Goal: Check status: Check status

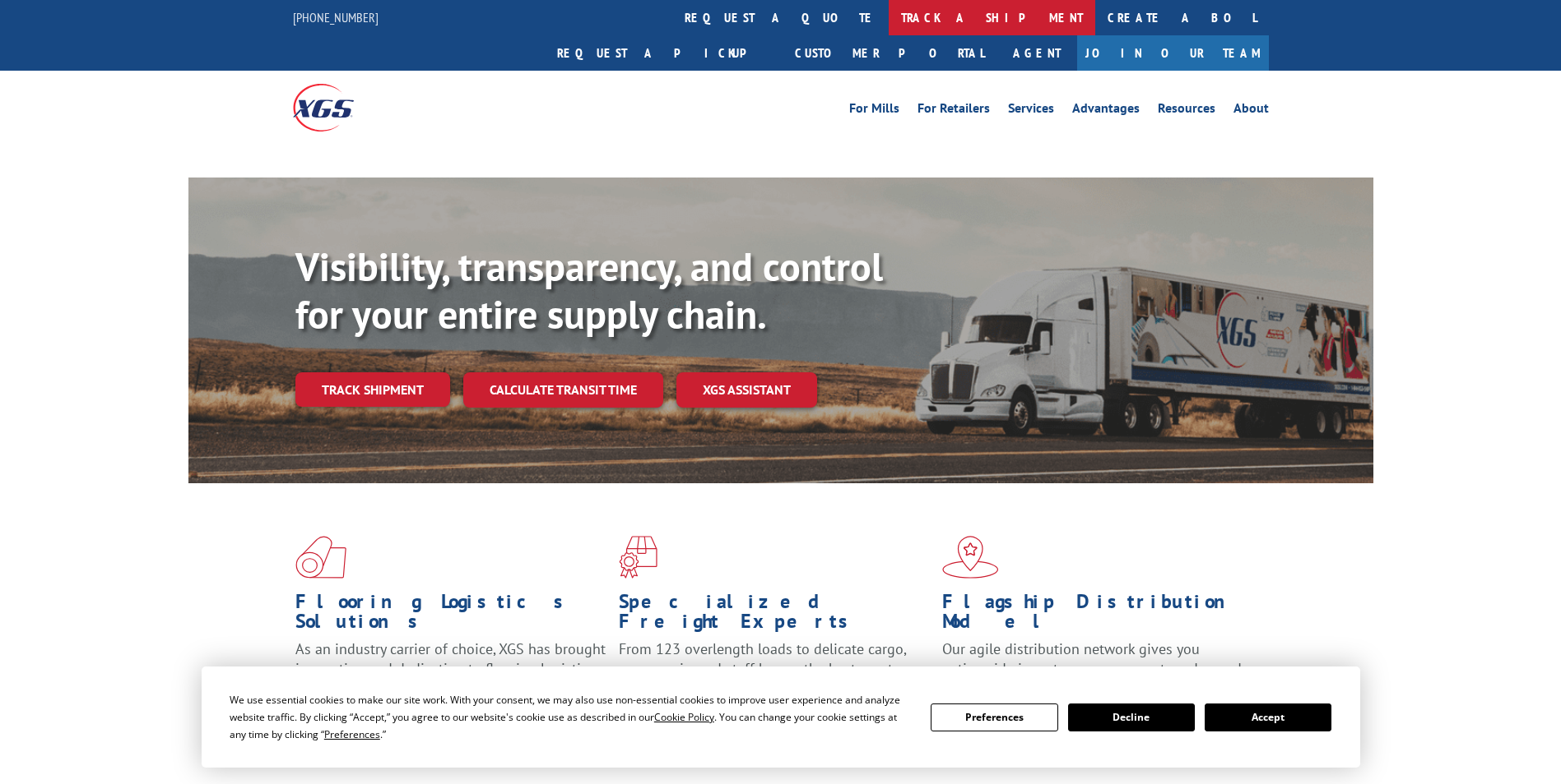
click at [889, 18] on link "track a shipment" at bounding box center [992, 18] width 206 height 35
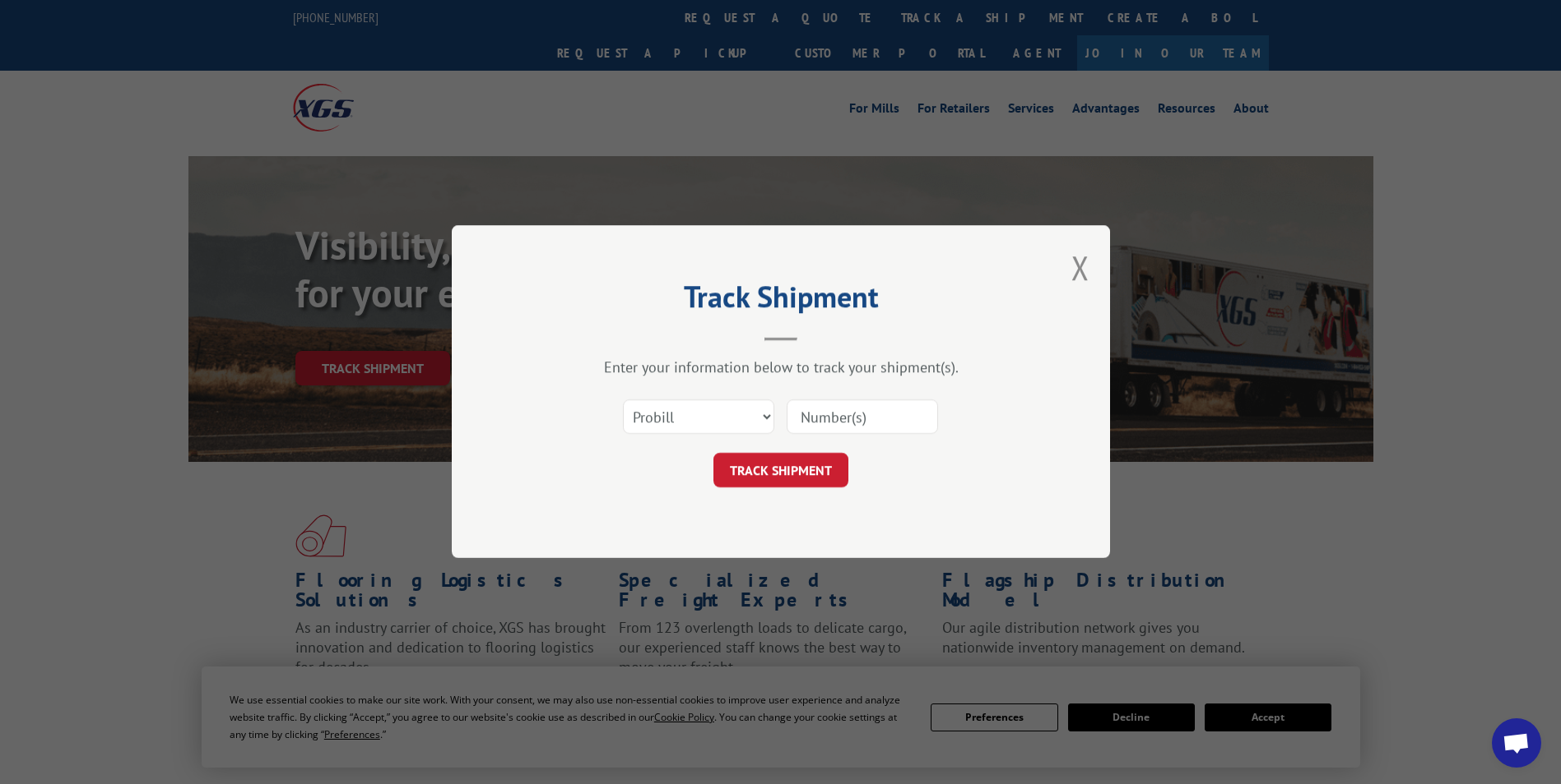
click at [738, 421] on select "Select category... Probill BOL PO" at bounding box center [699, 418] width 151 height 34
select select "bol"
click at [623, 401] on select "Select category... Probill BOL PO" at bounding box center [699, 418] width 151 height 34
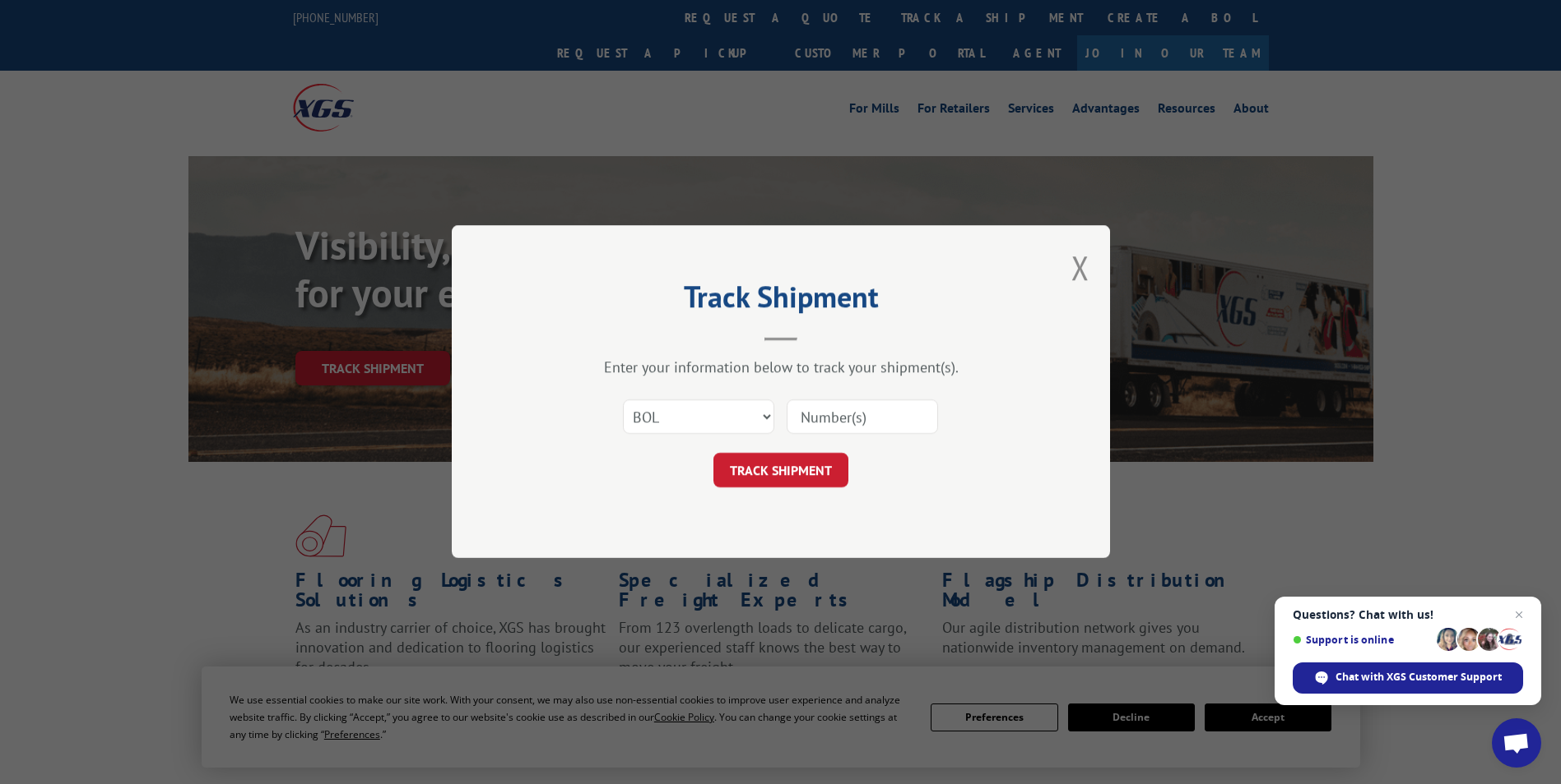
click at [842, 416] on input at bounding box center [862, 418] width 151 height 34
paste input "6016720"
type input "6016720"
click at [779, 467] on button "TRACK SHIPMENT" at bounding box center [780, 471] width 135 height 34
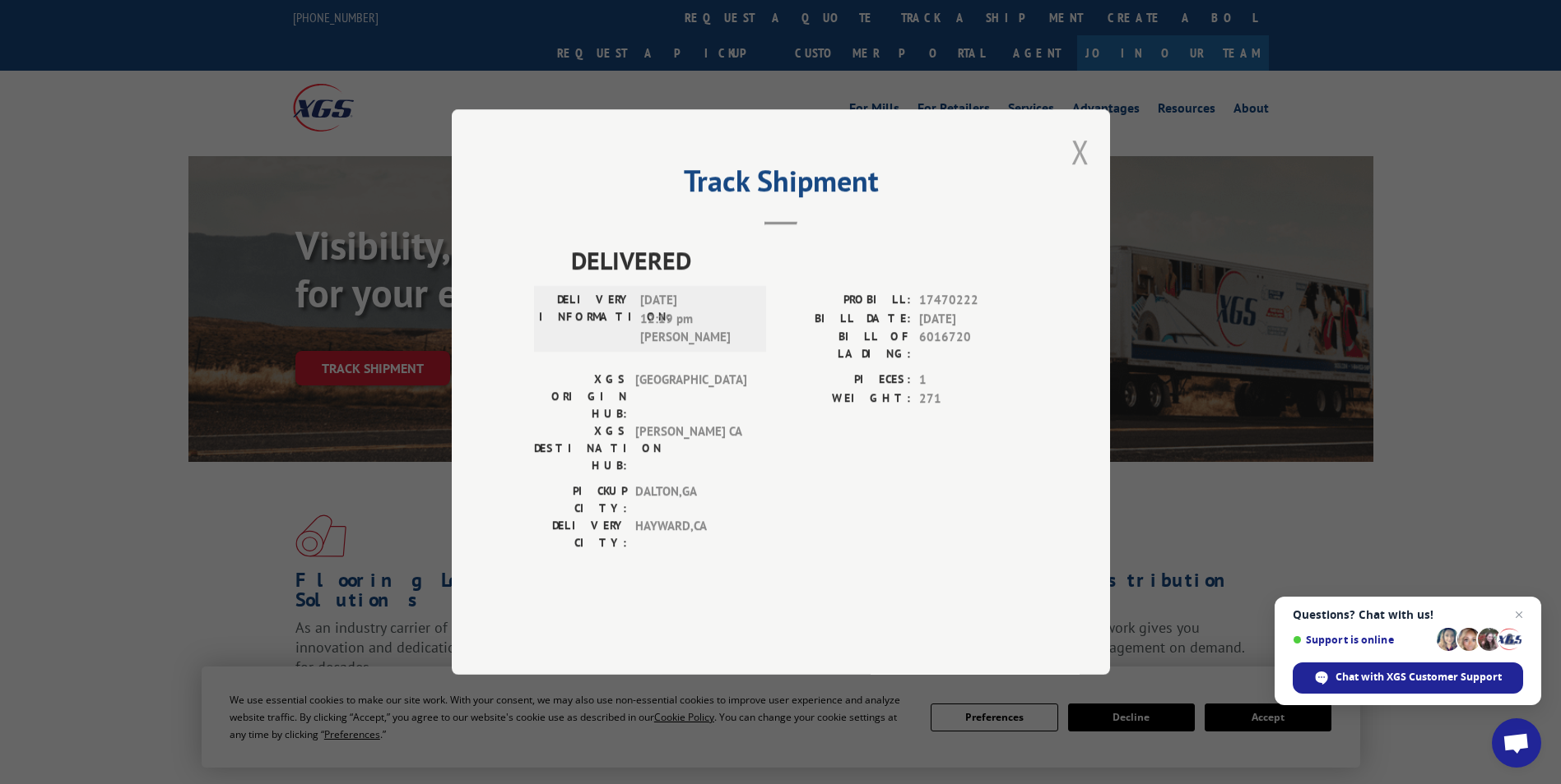
click at [1080, 174] on button "Close modal" at bounding box center [1080, 151] width 18 height 43
